Goal: Transaction & Acquisition: Purchase product/service

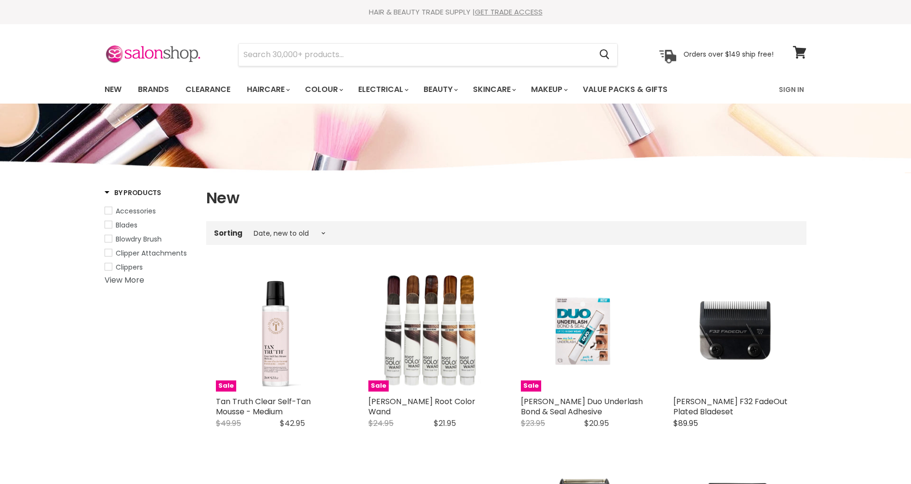
select select "created-descending"
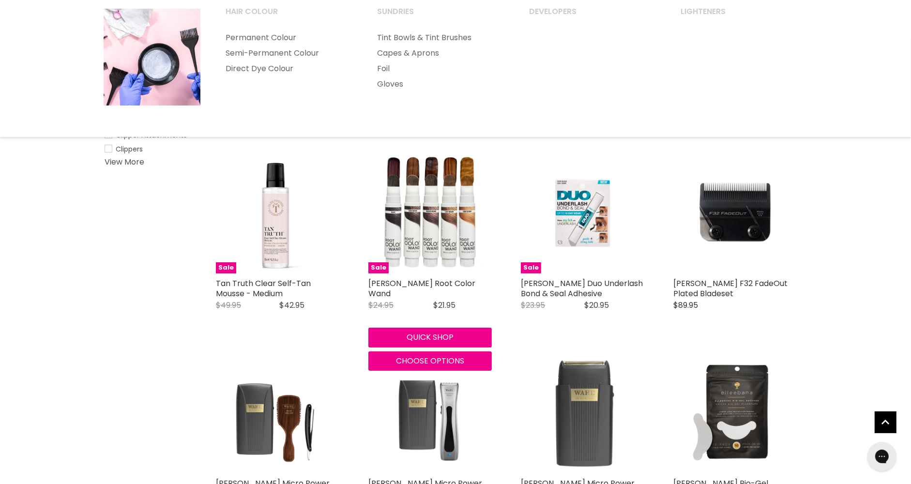
scroll to position [117, 0]
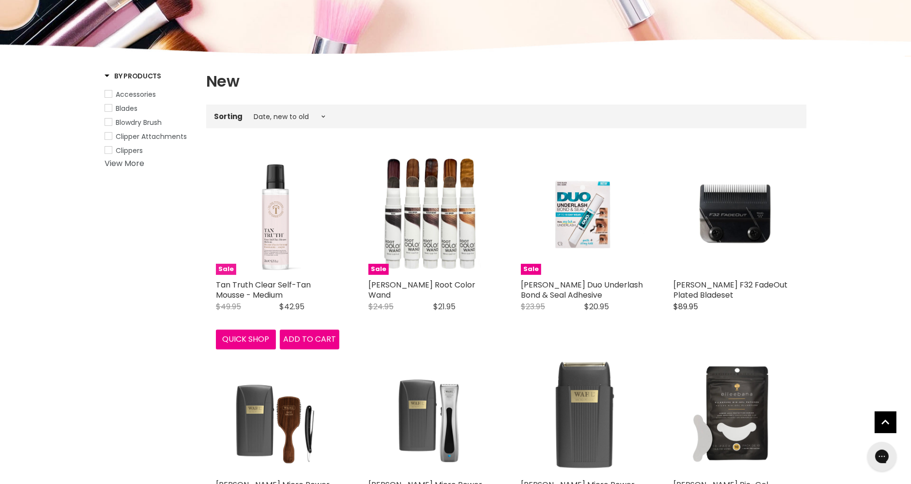
click at [282, 214] on img "Main content" at bounding box center [278, 213] width 82 height 123
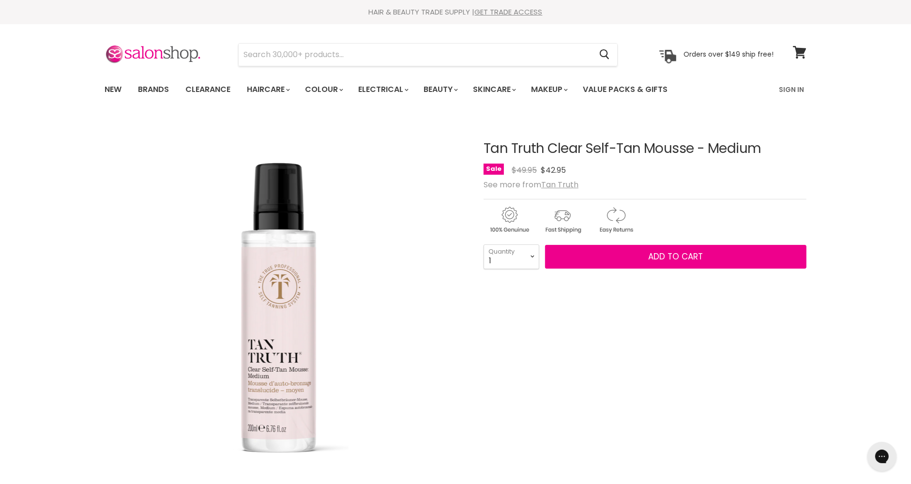
drag, startPoint x: 762, startPoint y: 154, endPoint x: 480, endPoint y: 150, distance: 281.3
click at [480, 150] on article "Click or scroll to zoom Tap or pinch to zoom Tan Truth Clear Self-Tan Mousse - …" at bounding box center [456, 407] width 702 height 580
copy div "Tan Truth Clear Self-Tan Mousse - Medium"
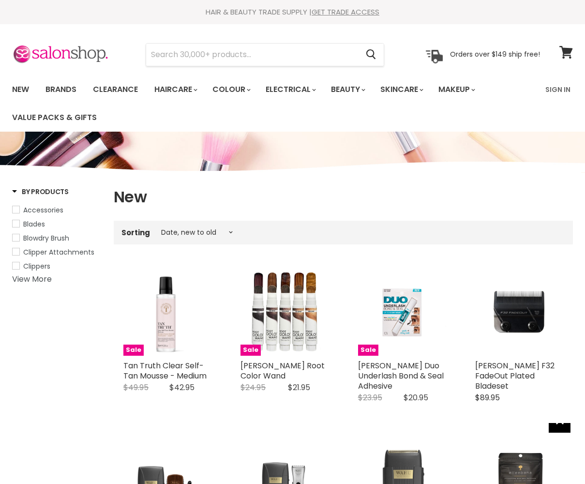
select select "created-descending"
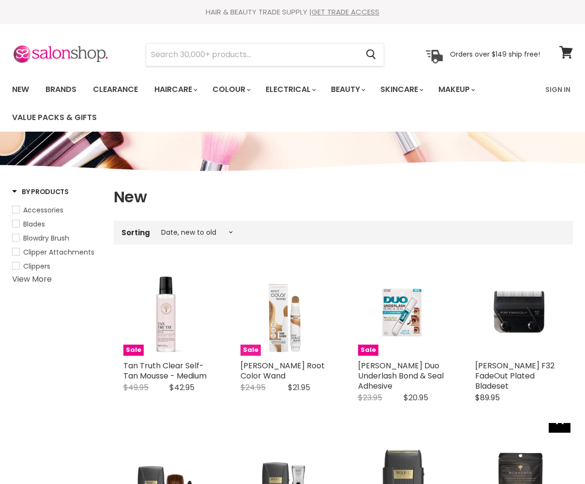
scroll to position [131, 0]
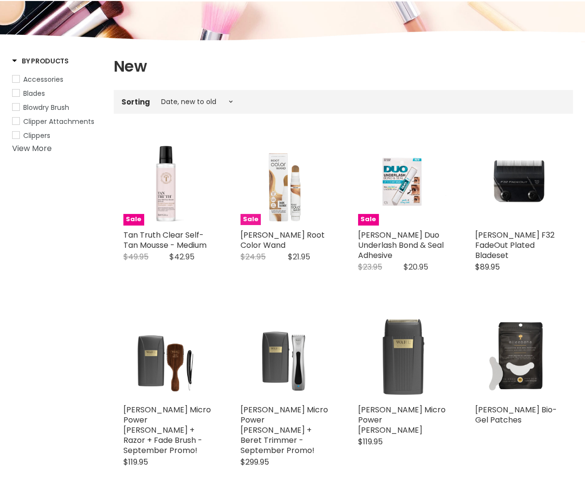
click at [275, 172] on img "Main content" at bounding box center [285, 181] width 88 height 88
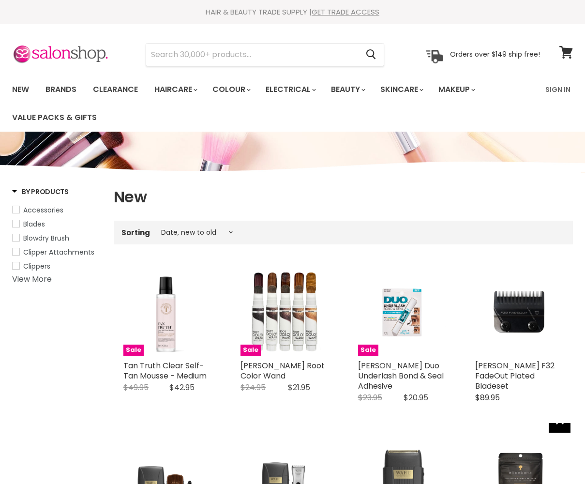
select select "created-descending"
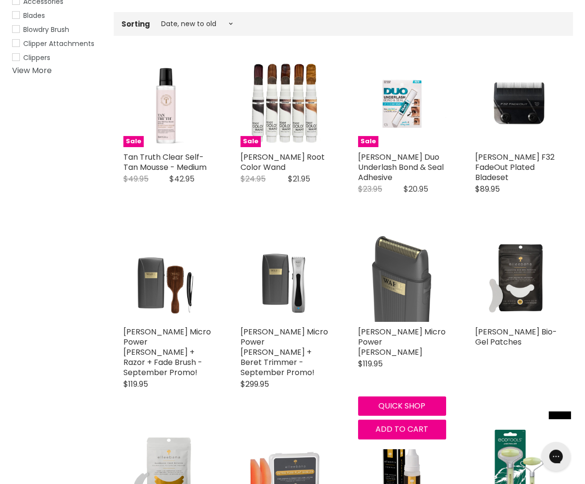
click at [376, 274] on img "Main content" at bounding box center [402, 278] width 88 height 88
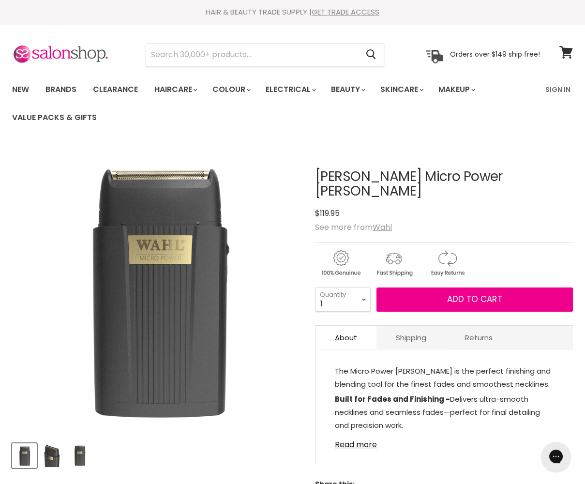
drag, startPoint x: 488, startPoint y: 180, endPoint x: 313, endPoint y: 177, distance: 175.3
click at [312, 176] on article "Click or scroll to zoom Tap or pinch to zoom Click or scroll to zoom" at bounding box center [292, 325] width 561 height 361
copy div "[PERSON_NAME] Micro Power [PERSON_NAME]"
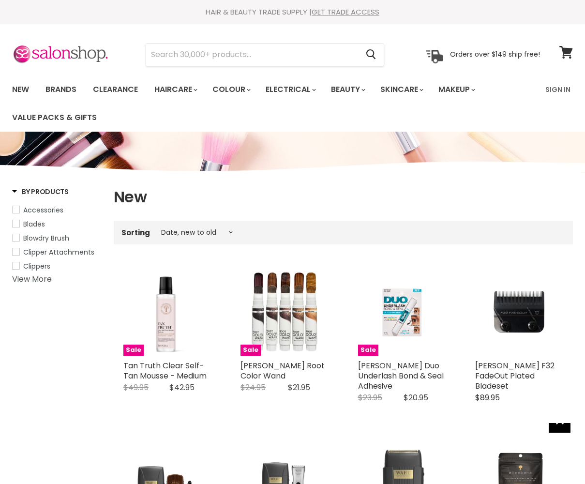
select select "created-descending"
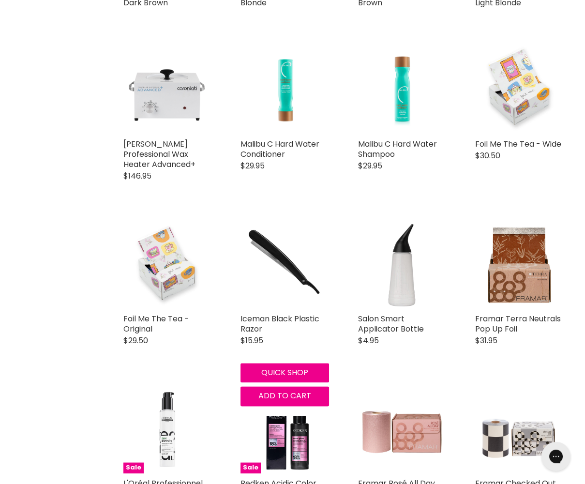
scroll to position [1683, 0]
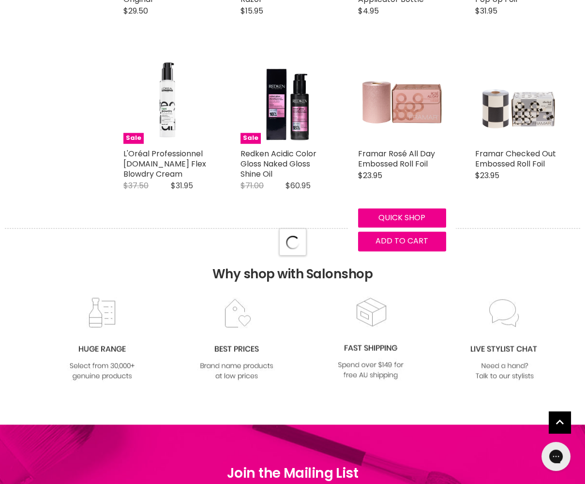
select select "created-descending"
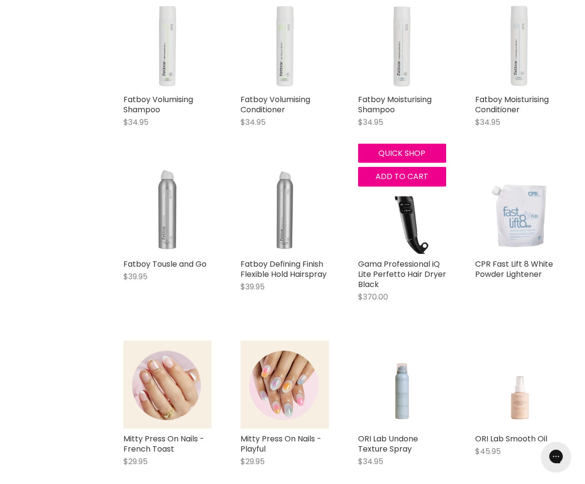
scroll to position [3151, 0]
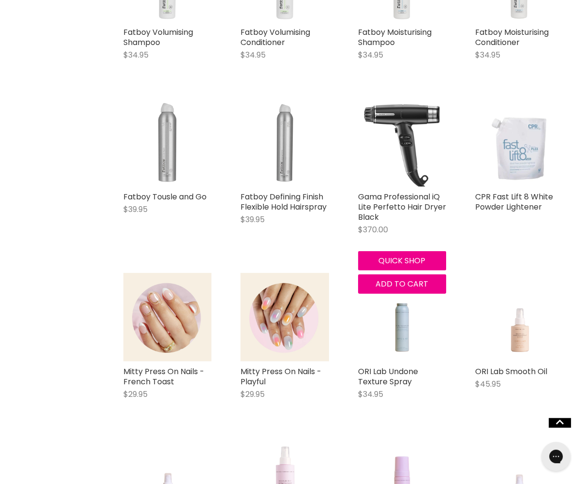
click at [398, 129] on img "Main content" at bounding box center [402, 143] width 88 height 88
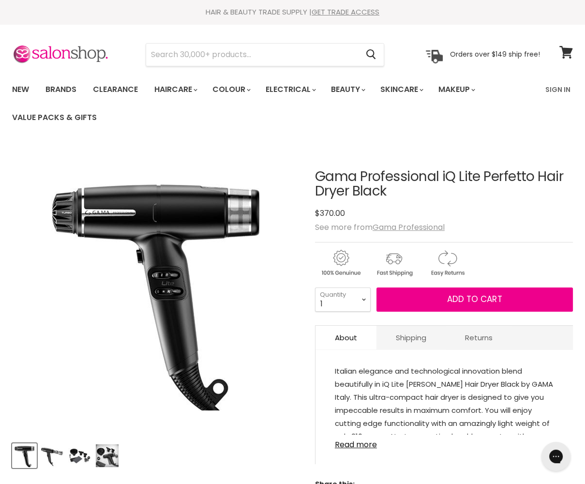
drag, startPoint x: 397, startPoint y: 197, endPoint x: 317, endPoint y: 170, distance: 84.8
click at [317, 170] on h1 "Gama Professional iQ Lite Perfetto Hair Dryer Black" at bounding box center [444, 184] width 258 height 30
copy h1 "Gama Professional iQ Lite Perfetto Hair Dryer Black"
